Goal: Register for event/course

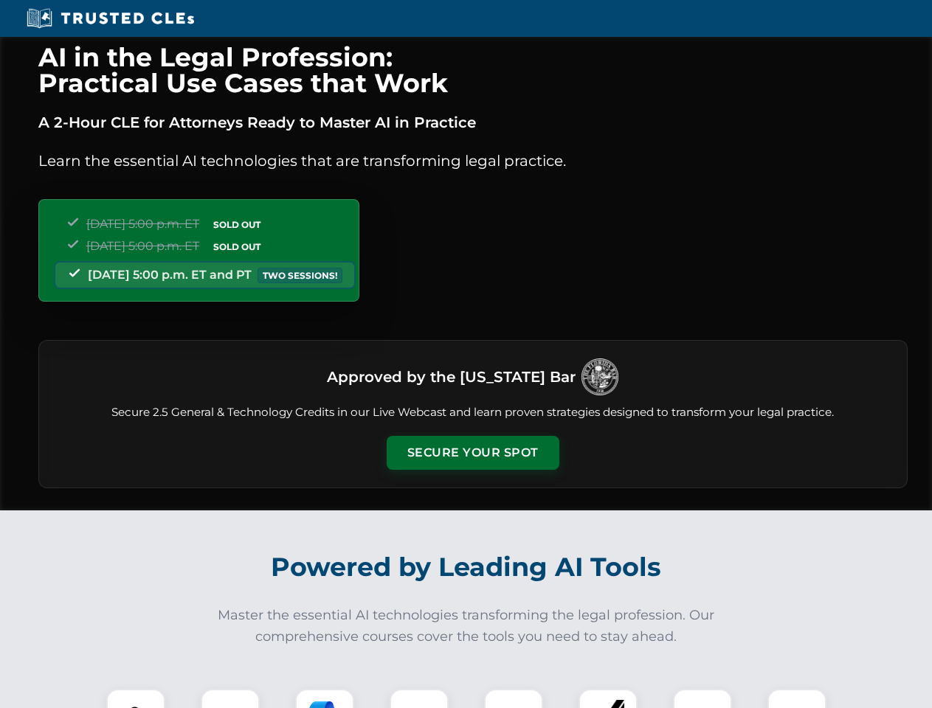
click at [472, 453] on button "Secure Your Spot" at bounding box center [472, 453] width 173 height 34
click at [136, 698] on img at bounding box center [135, 718] width 43 height 43
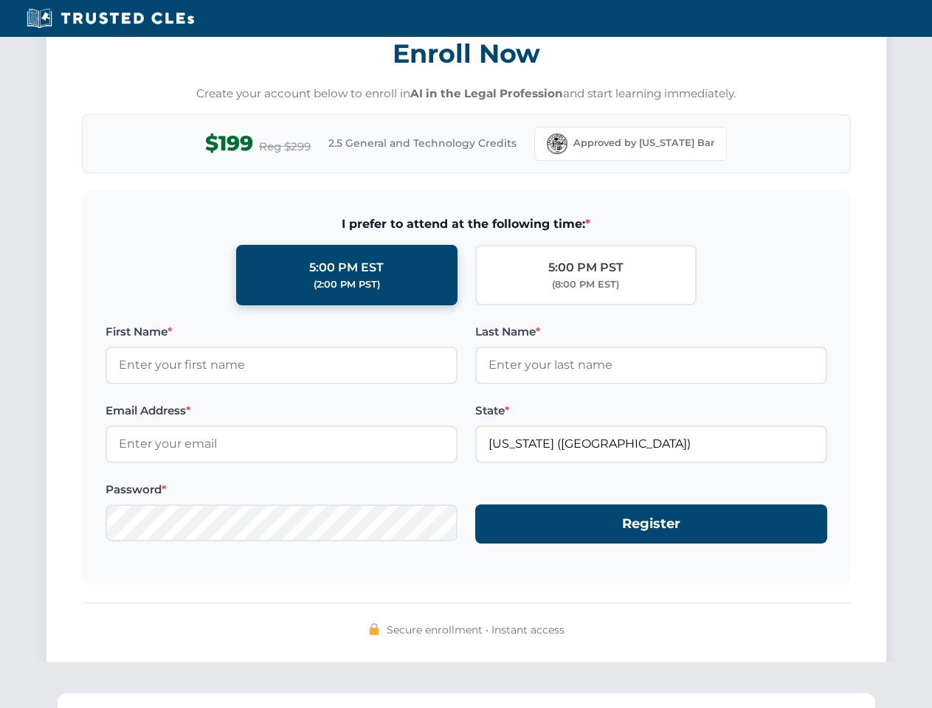
scroll to position [1448, 0]
